Goal: Transaction & Acquisition: Purchase product/service

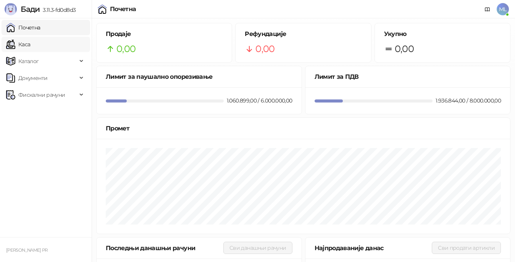
click at [19, 42] on link "Каса" at bounding box center [18, 44] width 24 height 15
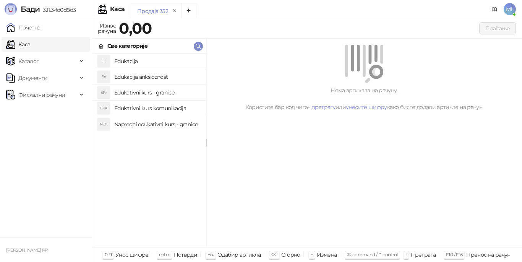
click at [142, 59] on h4 "Edukacija" at bounding box center [157, 61] width 86 height 12
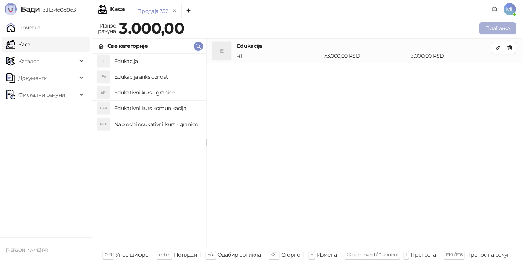
click at [500, 24] on button "Плаћање" at bounding box center [497, 28] width 37 height 12
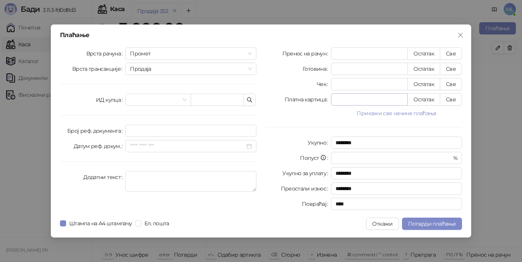
drag, startPoint x: 447, startPoint y: 54, endPoint x: 334, endPoint y: 97, distance: 121.0
click at [447, 53] on button "Све" at bounding box center [450, 53] width 22 height 12
type input "****"
click at [444, 222] on span "Потврди плаћање" at bounding box center [432, 223] width 48 height 7
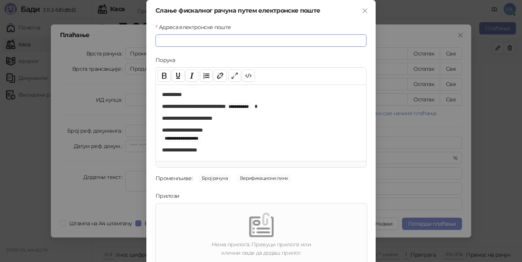
click at [254, 41] on input "Адреса електронске поште" at bounding box center [260, 40] width 211 height 12
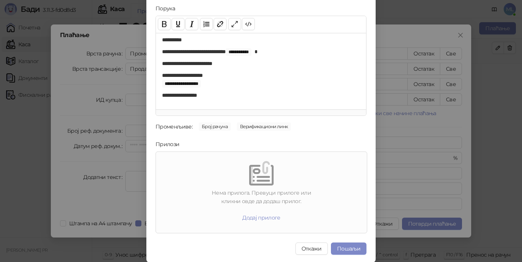
scroll to position [52, 0]
type input "**********"
click at [349, 243] on button "Пошаљи" at bounding box center [349, 248] width 36 height 12
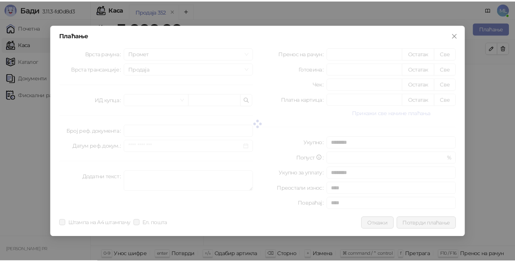
scroll to position [0, 0]
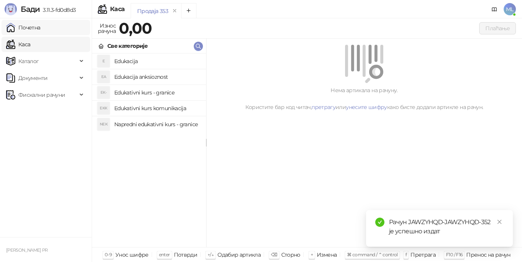
click at [40, 24] on link "Почетна" at bounding box center [23, 27] width 34 height 15
